Goal: Transaction & Acquisition: Purchase product/service

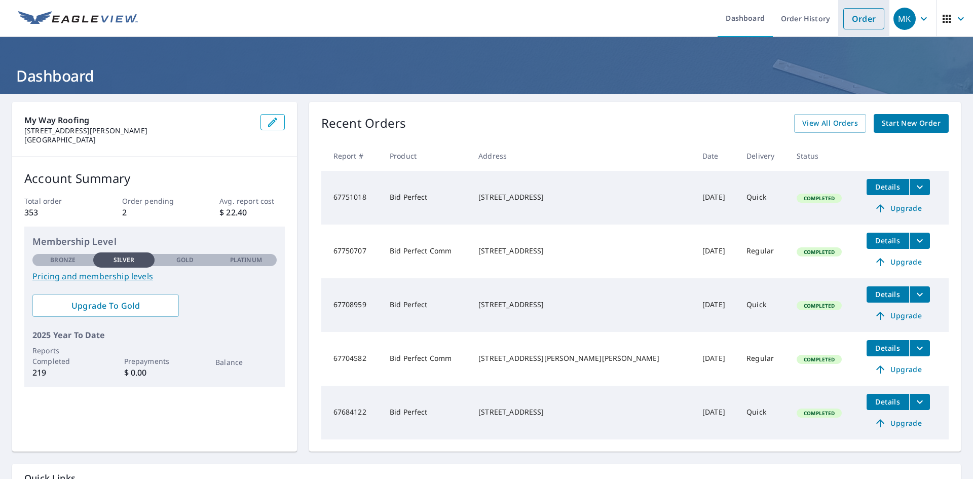
click at [849, 24] on link "Order" at bounding box center [863, 18] width 41 height 21
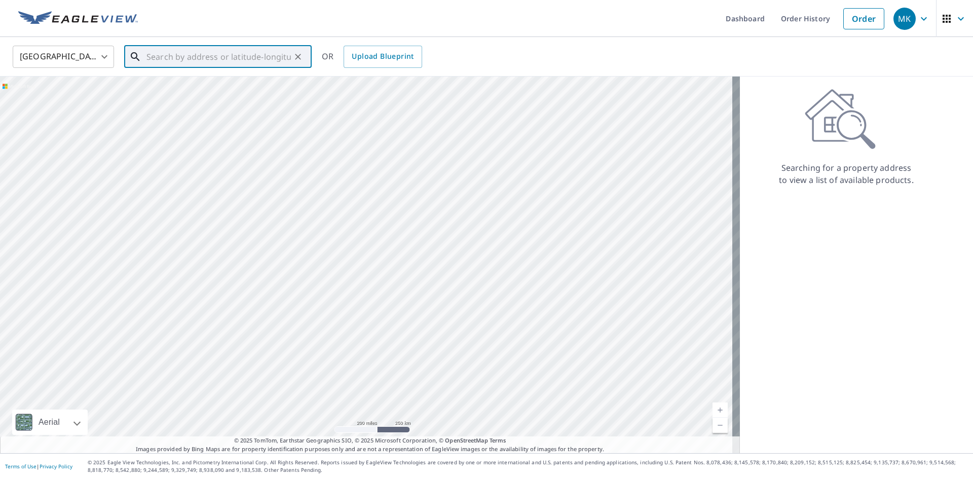
paste input "[STREET_ADDRESS][PERSON_NAME]"
click at [218, 84] on span "[STREET_ADDRESS][PERSON_NAME]" at bounding box center [223, 86] width 159 height 12
type input "[STREET_ADDRESS][PERSON_NAME]"
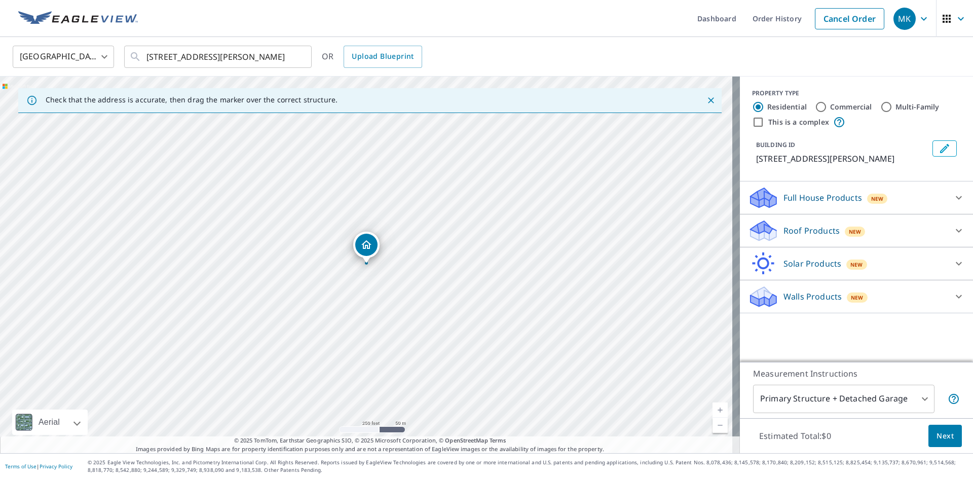
click at [934, 243] on div "Roof Products New" at bounding box center [847, 231] width 199 height 24
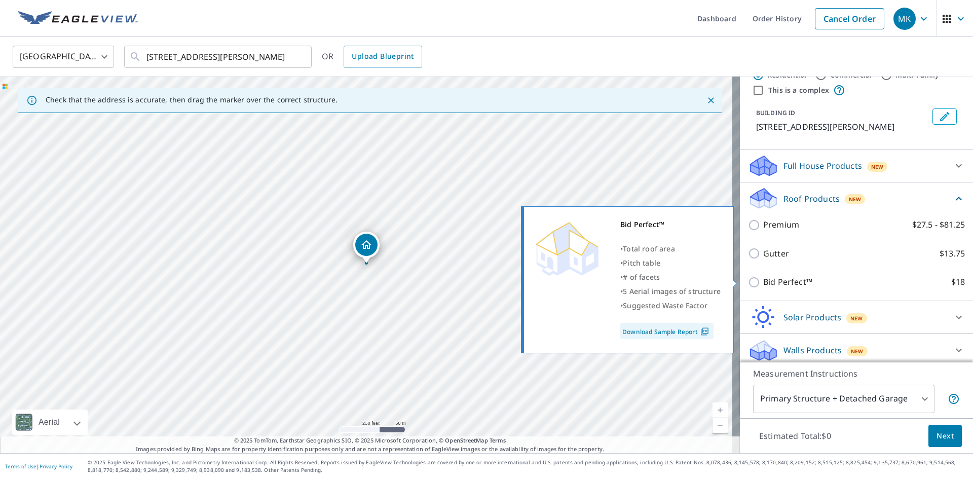
scroll to position [49, 0]
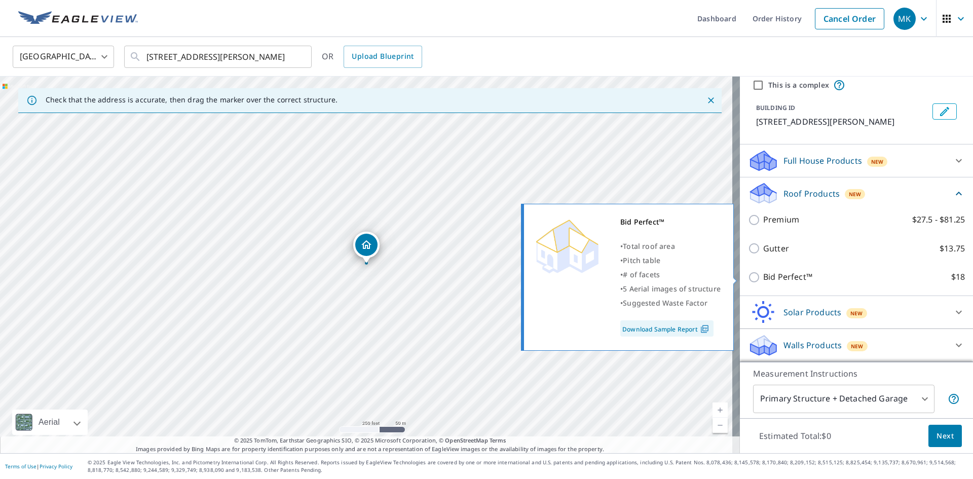
click at [781, 280] on p "Bid Perfect™" at bounding box center [787, 276] width 49 height 13
click at [763, 280] on input "Bid Perfect™ $18" at bounding box center [755, 277] width 15 height 12
checkbox input "true"
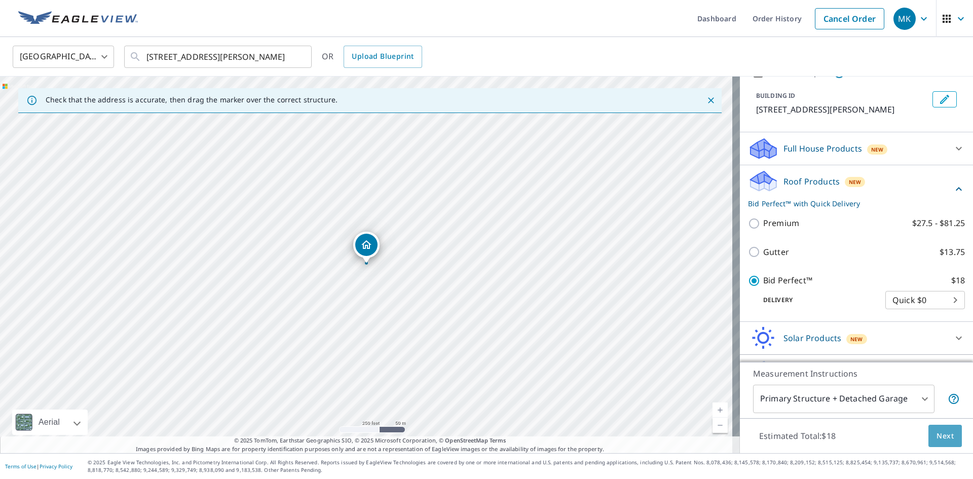
click at [946, 431] on button "Next" at bounding box center [944, 435] width 33 height 23
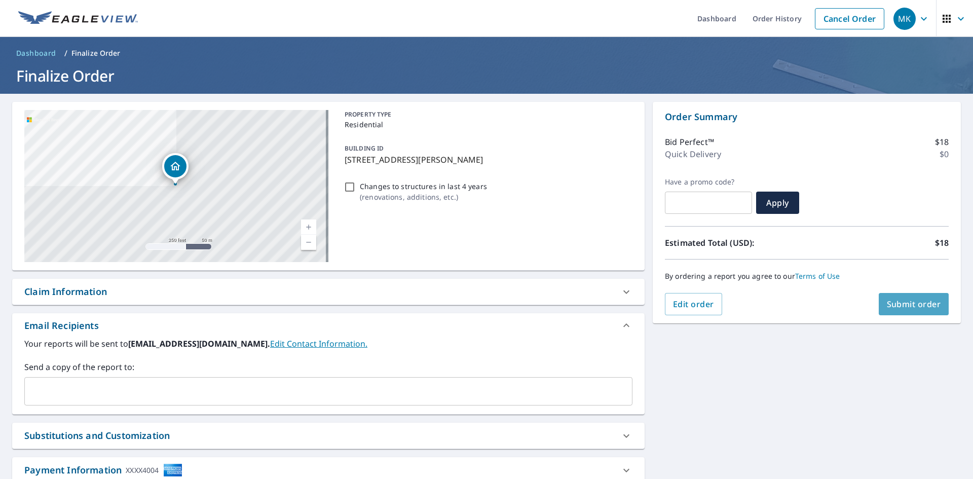
click at [918, 302] on span "Submit order" at bounding box center [913, 303] width 54 height 11
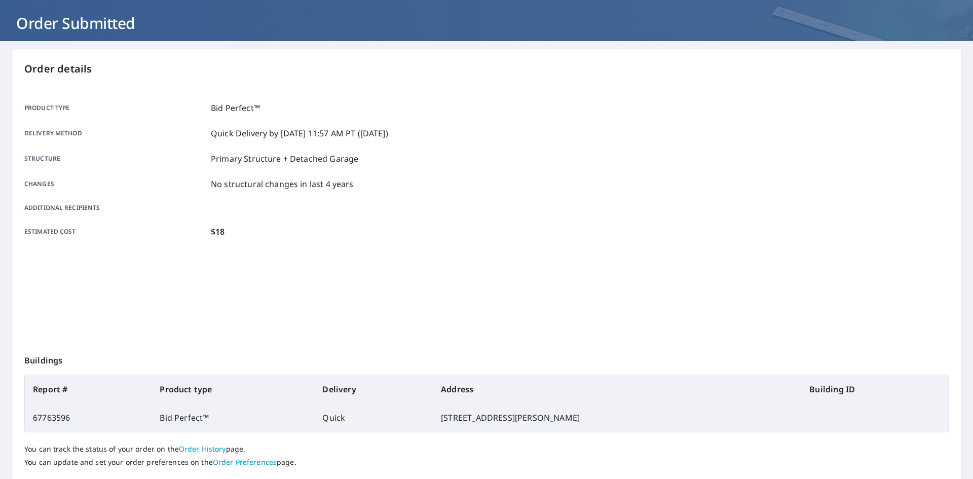
scroll to position [118, 0]
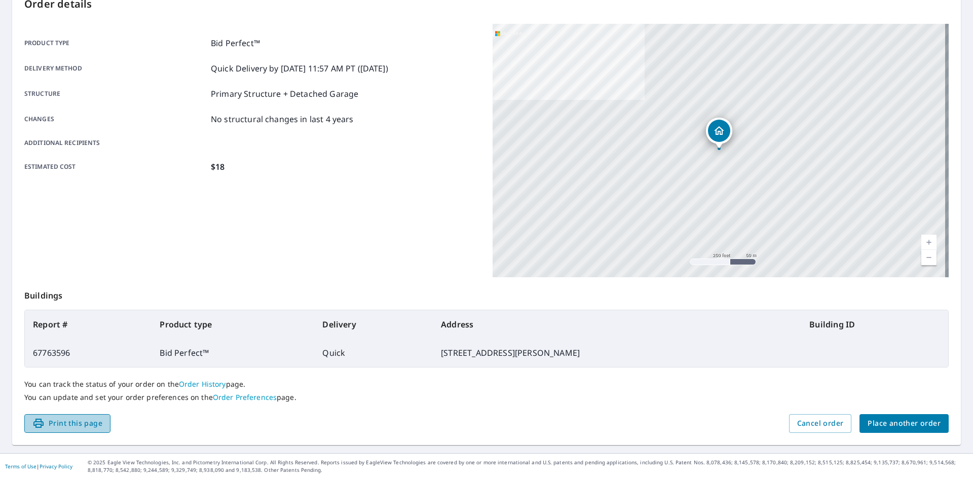
click at [87, 428] on span "Print this page" at bounding box center [67, 423] width 70 height 13
